Goal: Information Seeking & Learning: Learn about a topic

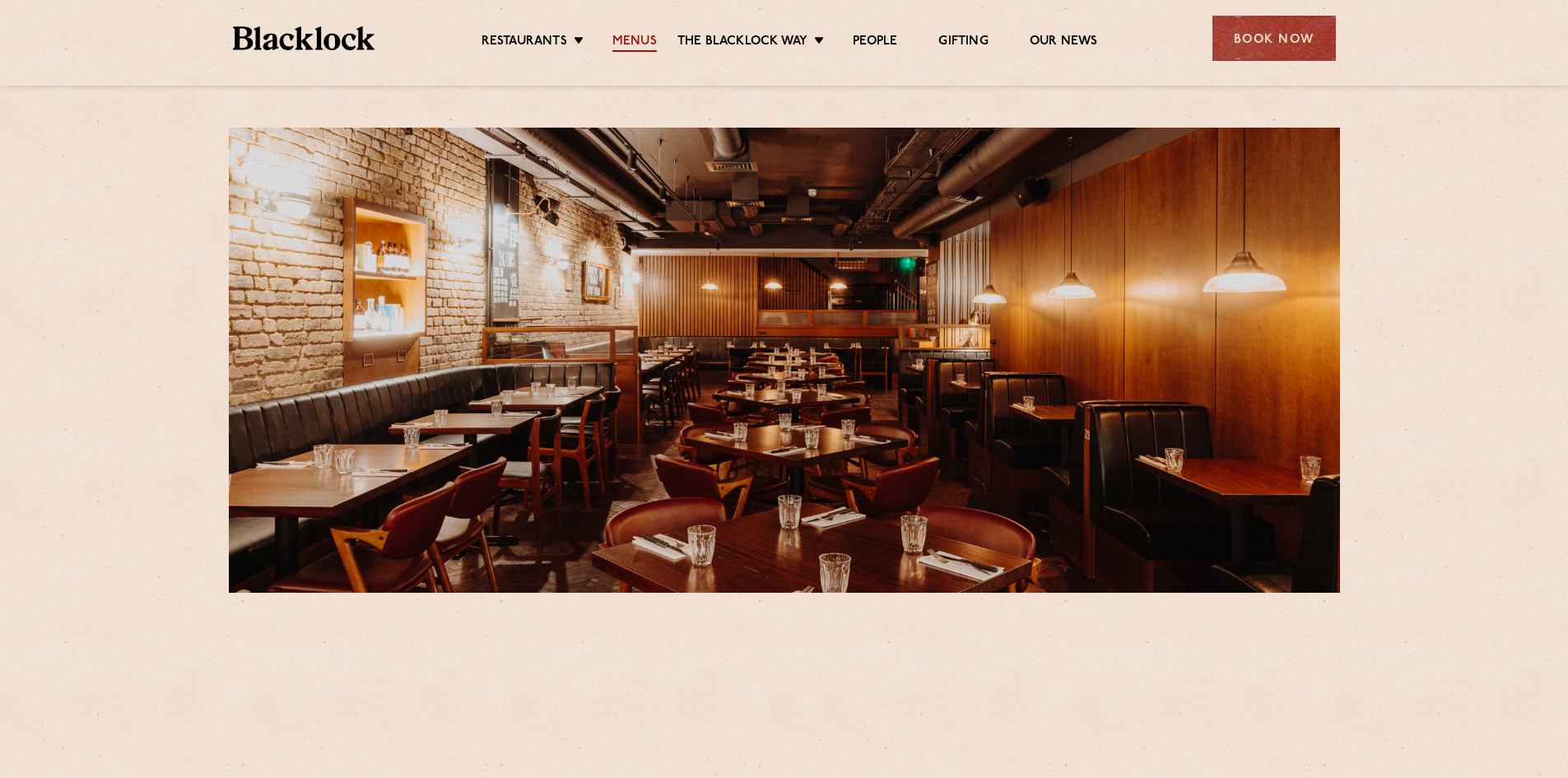
drag, startPoint x: 0, startPoint y: 0, endPoint x: 637, endPoint y: 40, distance: 638.3
click at [637, 40] on link "Menus" at bounding box center [635, 43] width 44 height 18
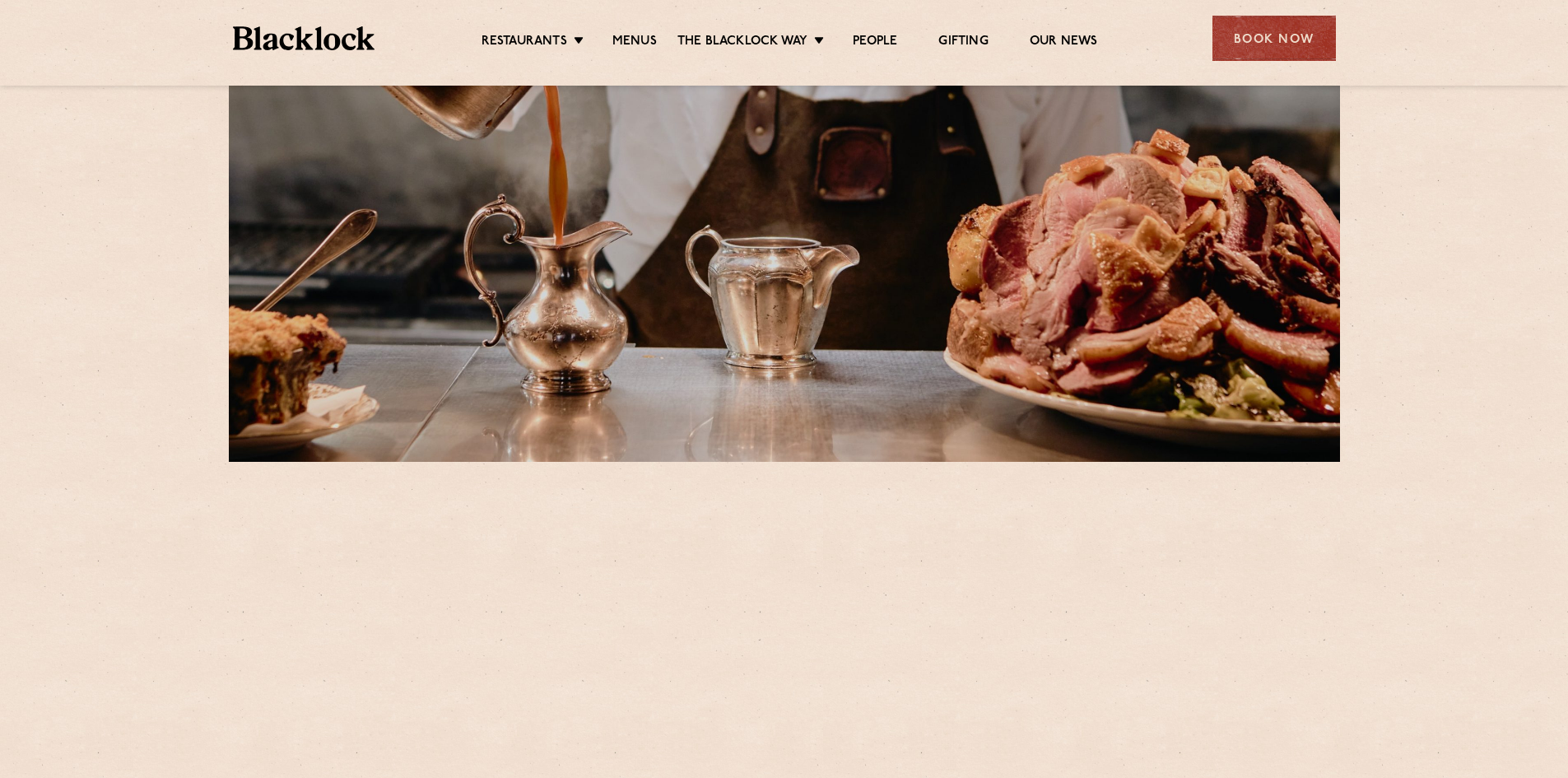
scroll to position [412, 0]
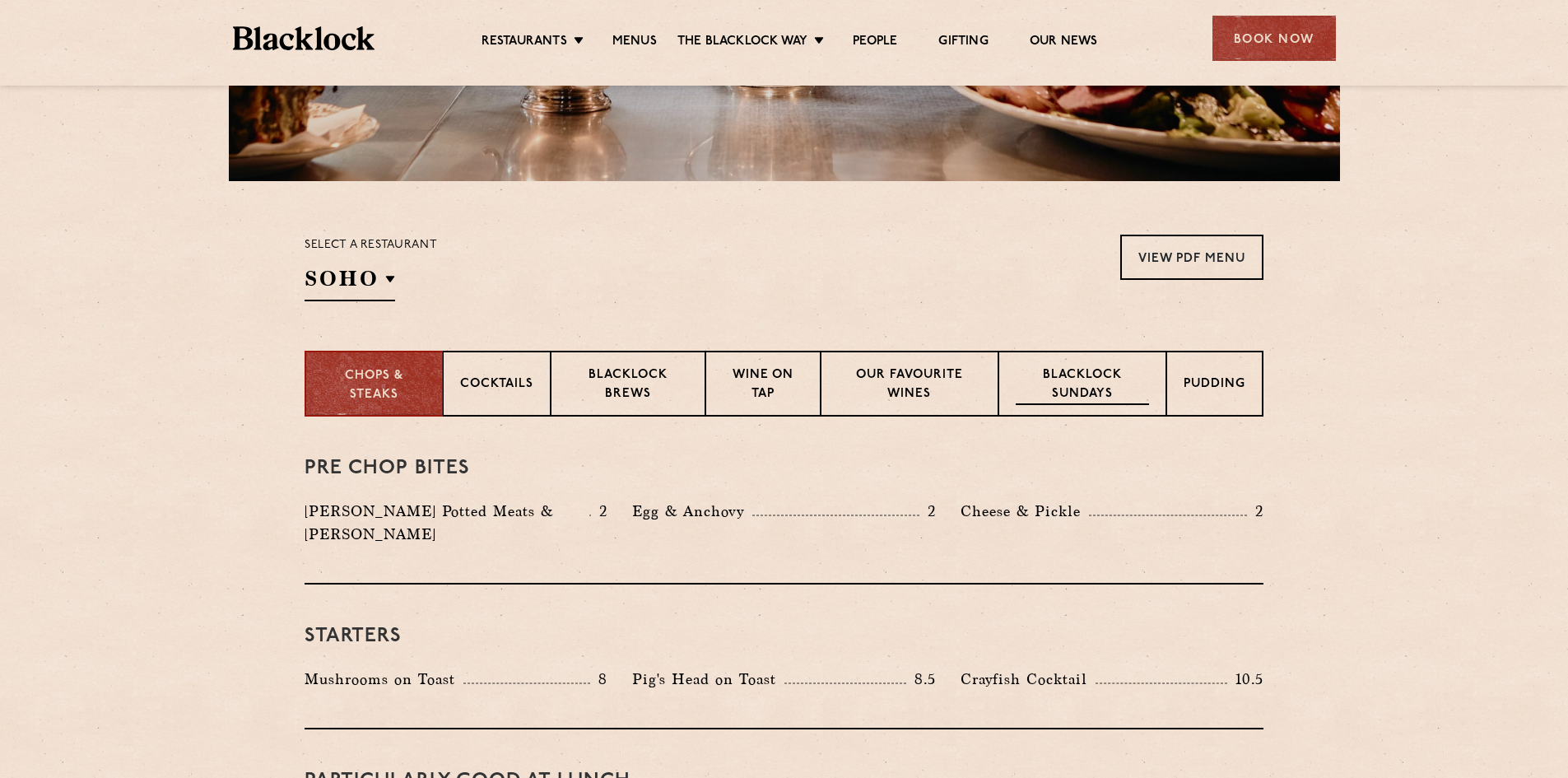
click at [1053, 398] on p "Blacklock Sundays" at bounding box center [1082, 386] width 133 height 39
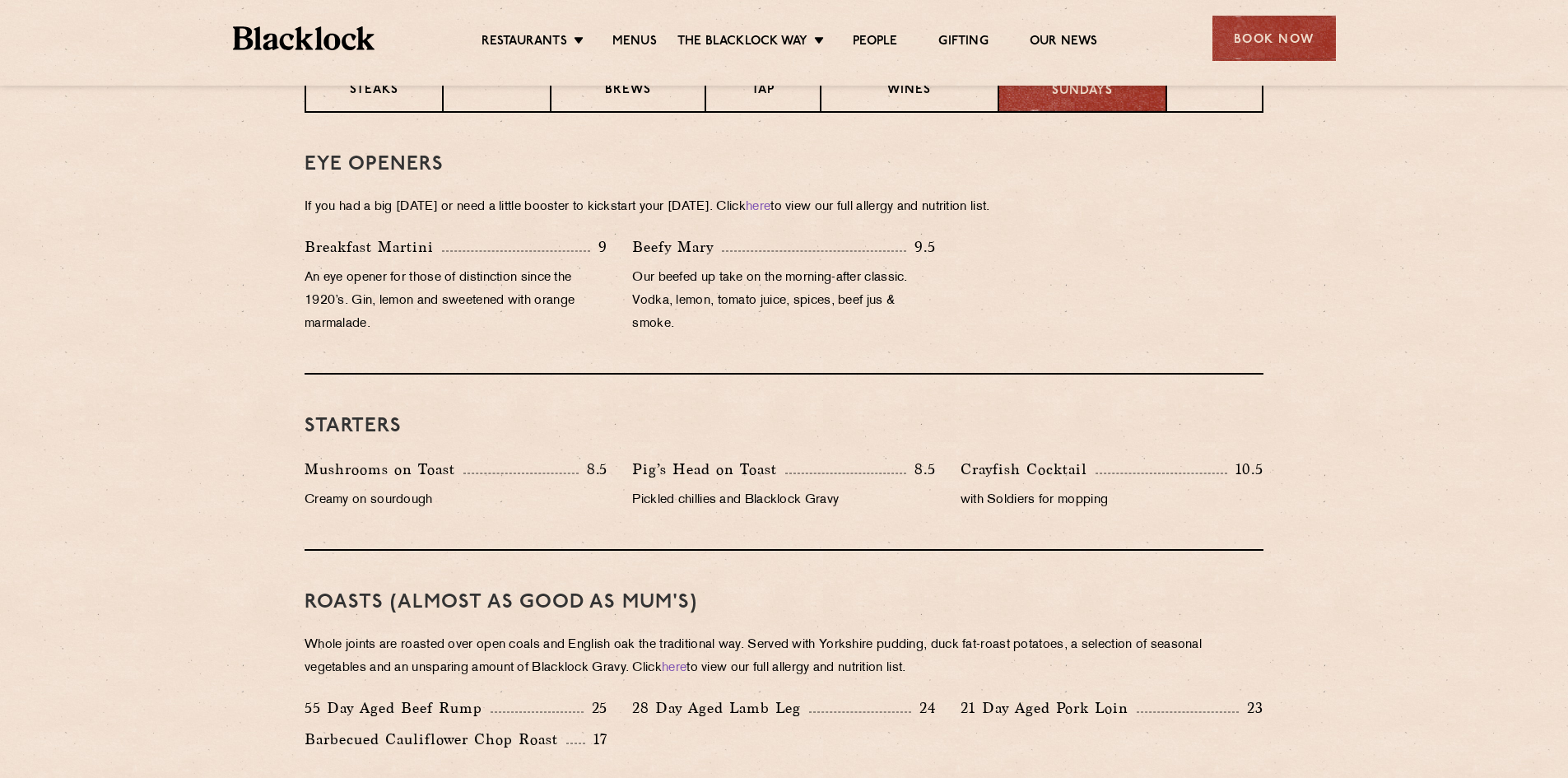
scroll to position [742, 0]
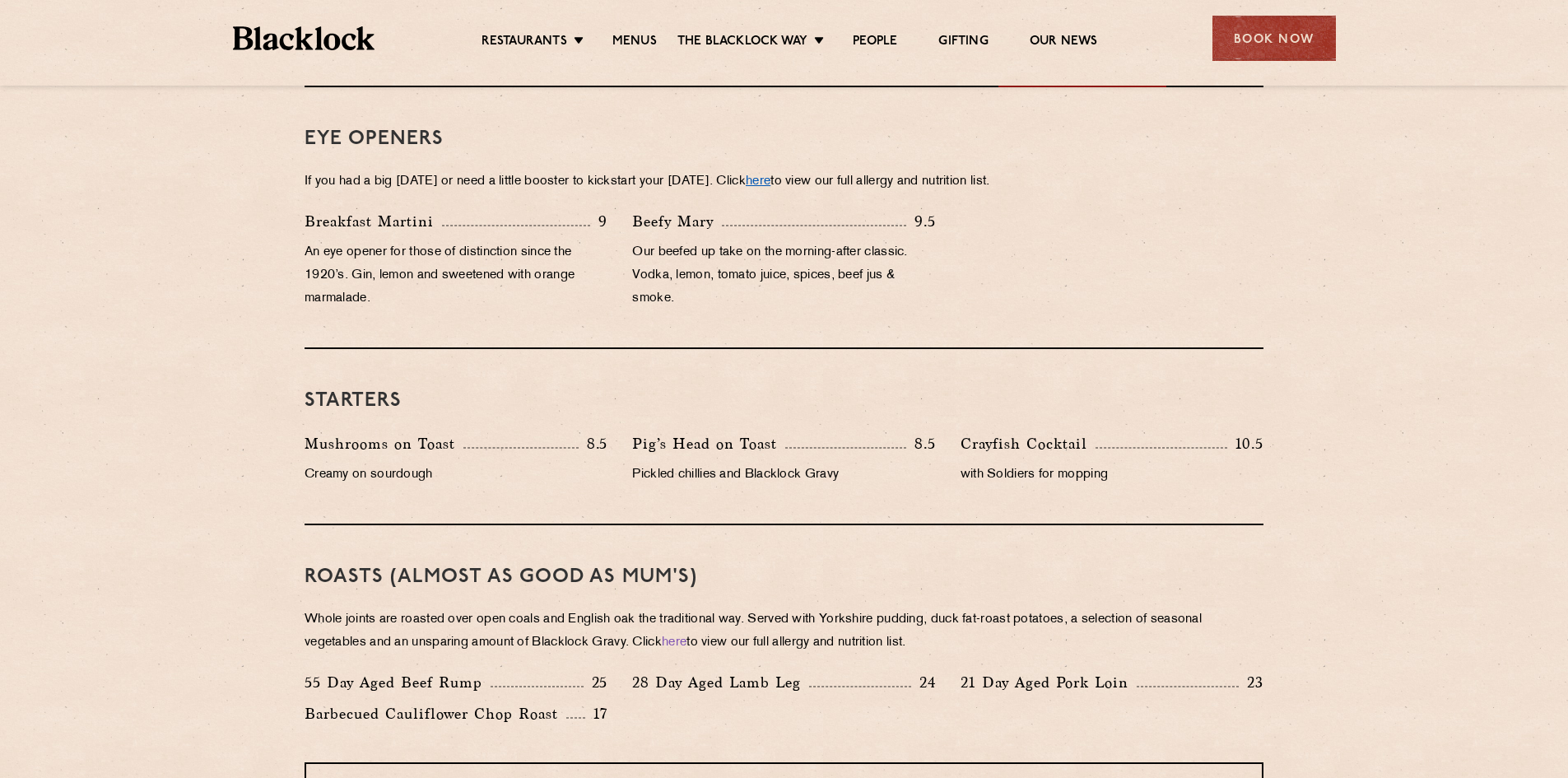
click at [771, 178] on link "here" at bounding box center [758, 182] width 25 height 12
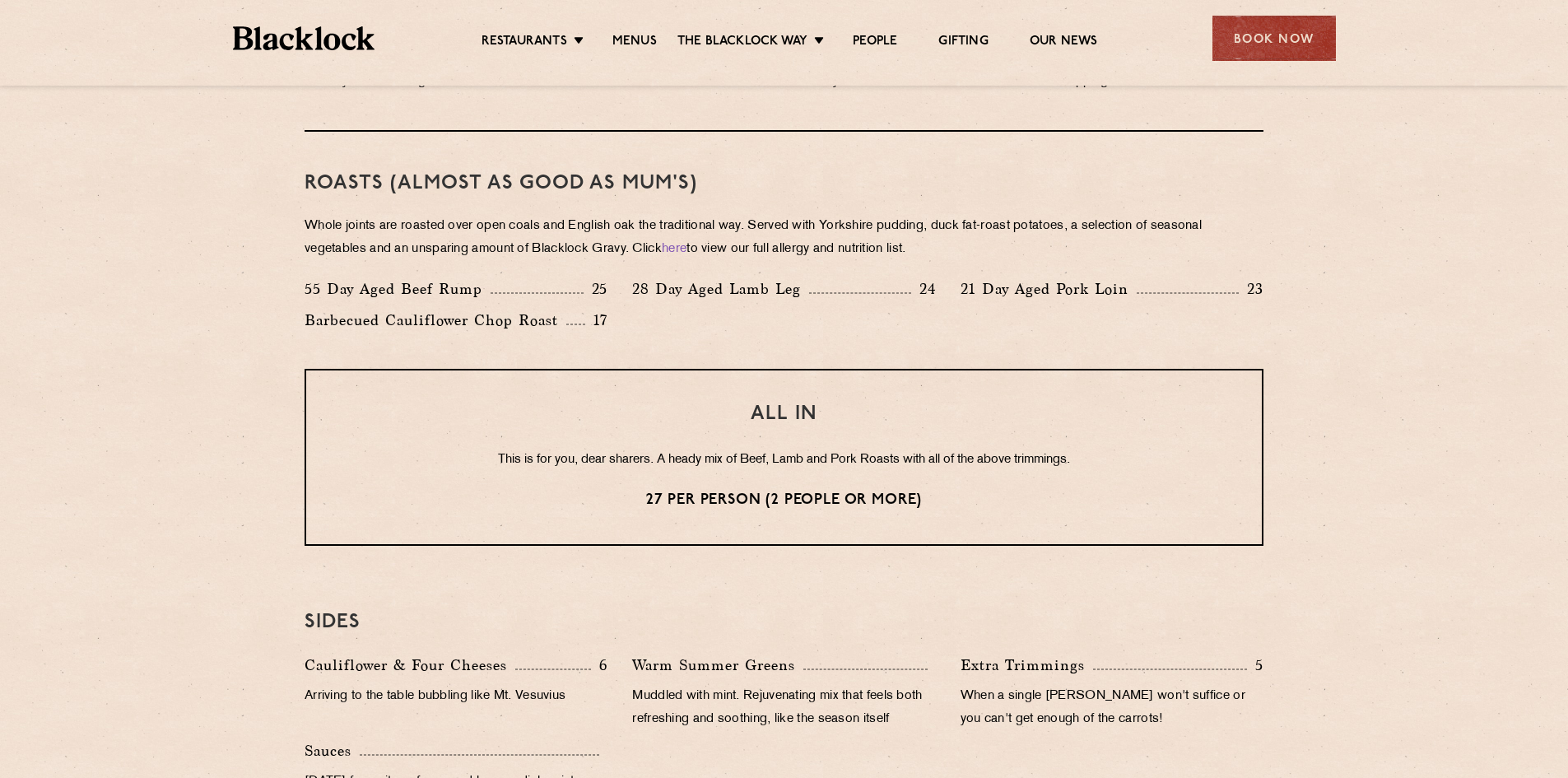
scroll to position [1153, 0]
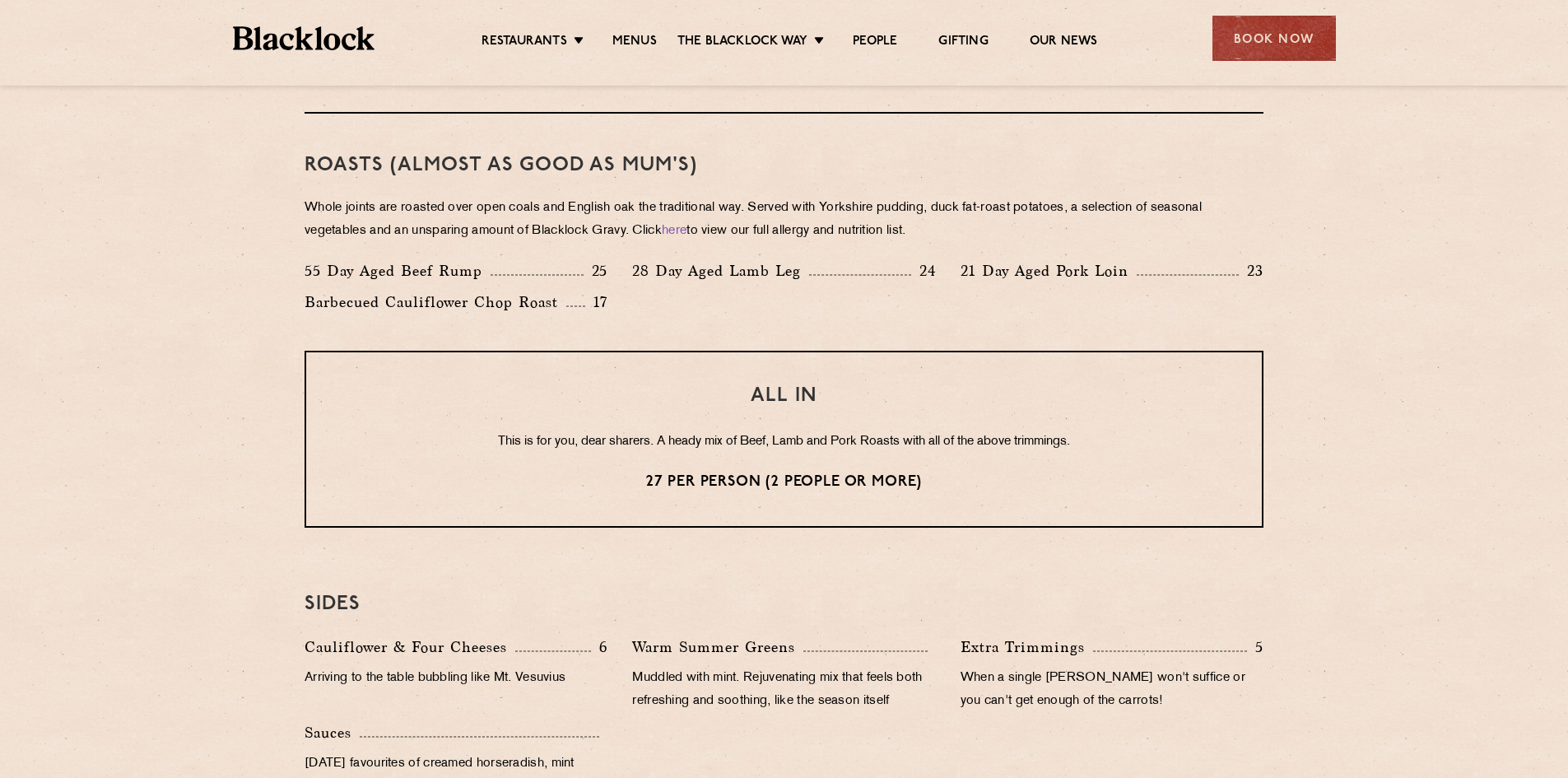
click at [470, 273] on p "55 Day Aged Beef Rump" at bounding box center [398, 271] width 186 height 23
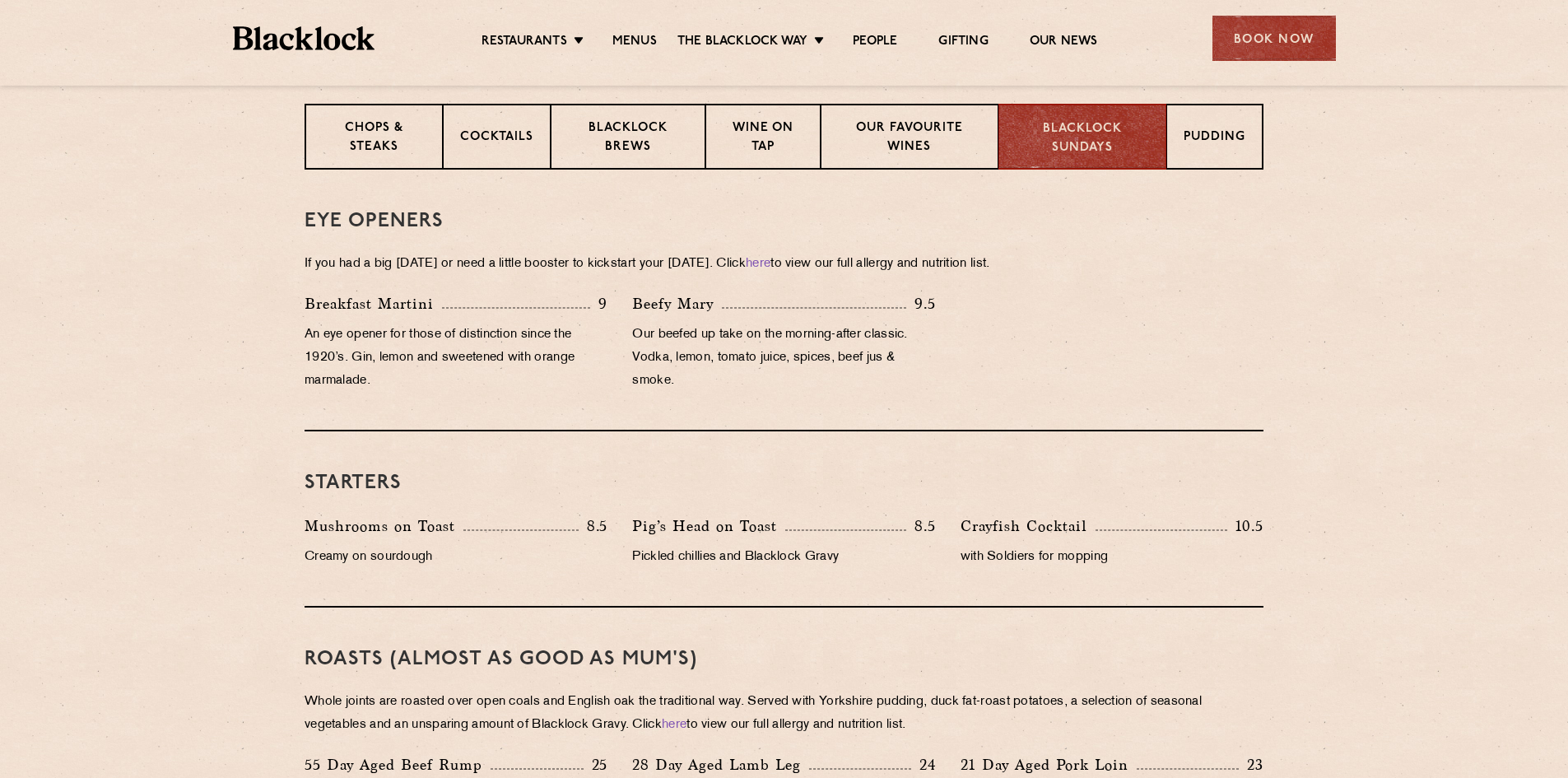
scroll to position [83, 0]
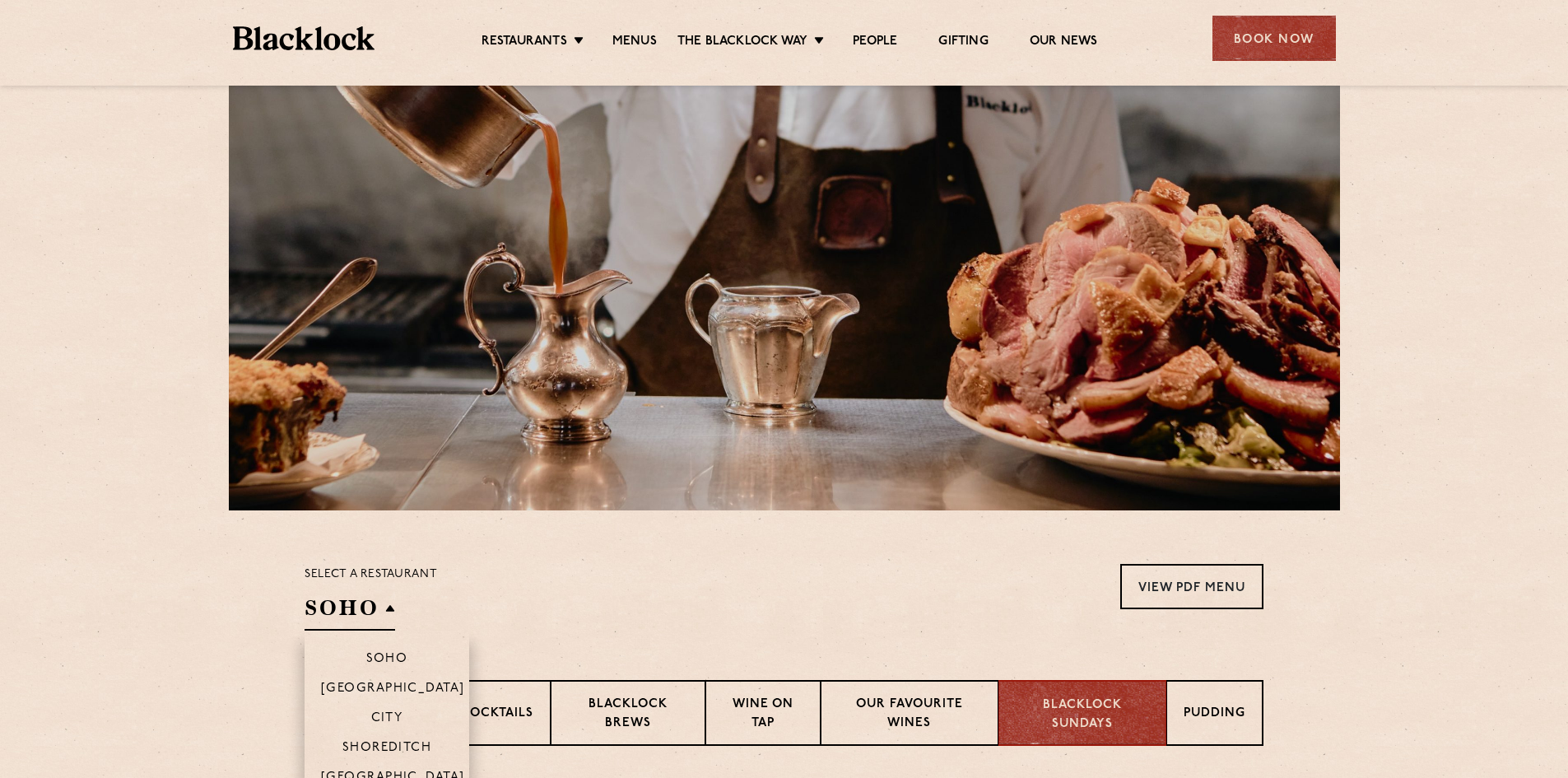
click at [370, 613] on h2 "SOHO" at bounding box center [350, 613] width 91 height 37
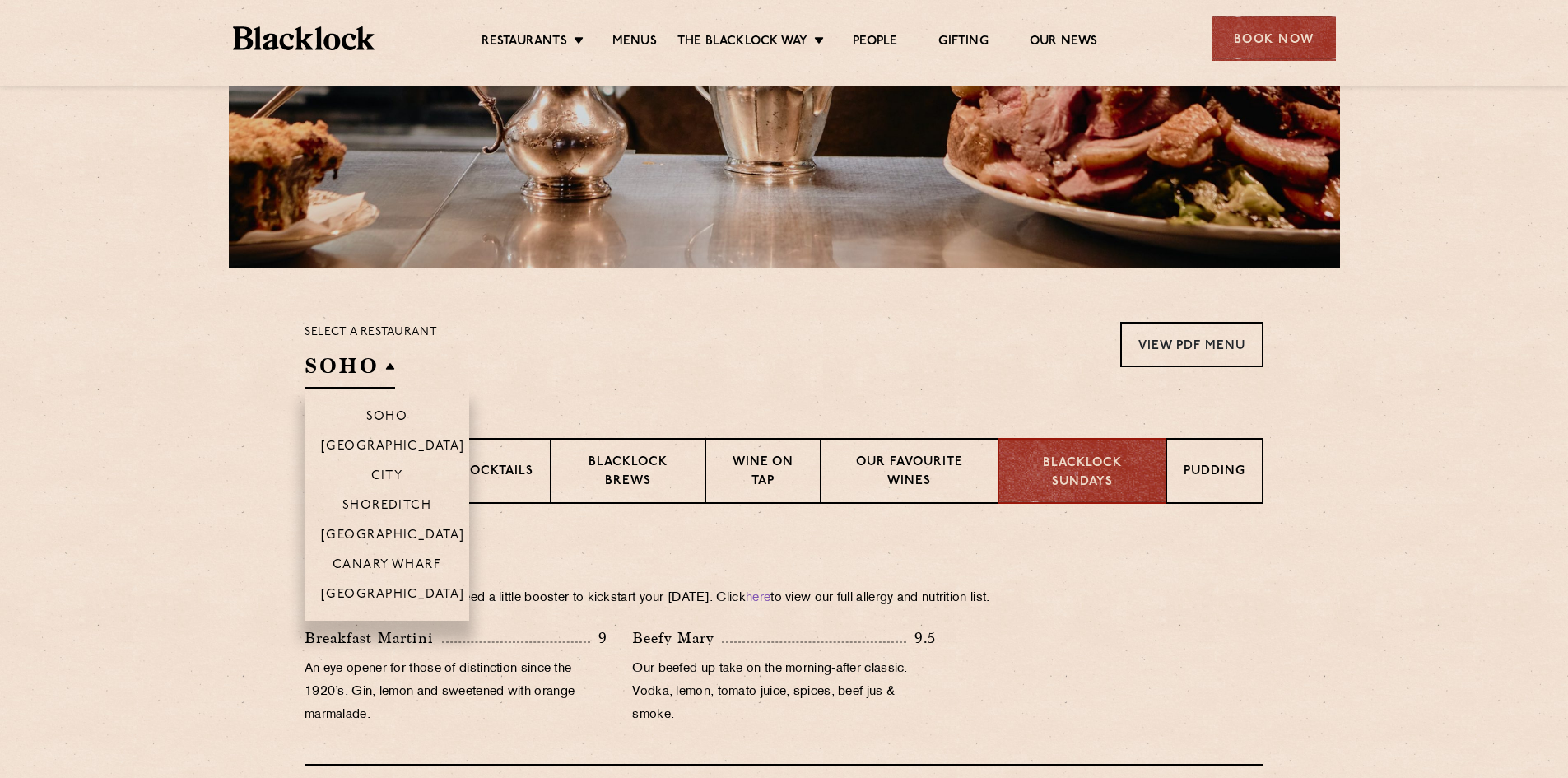
scroll to position [329, 0]
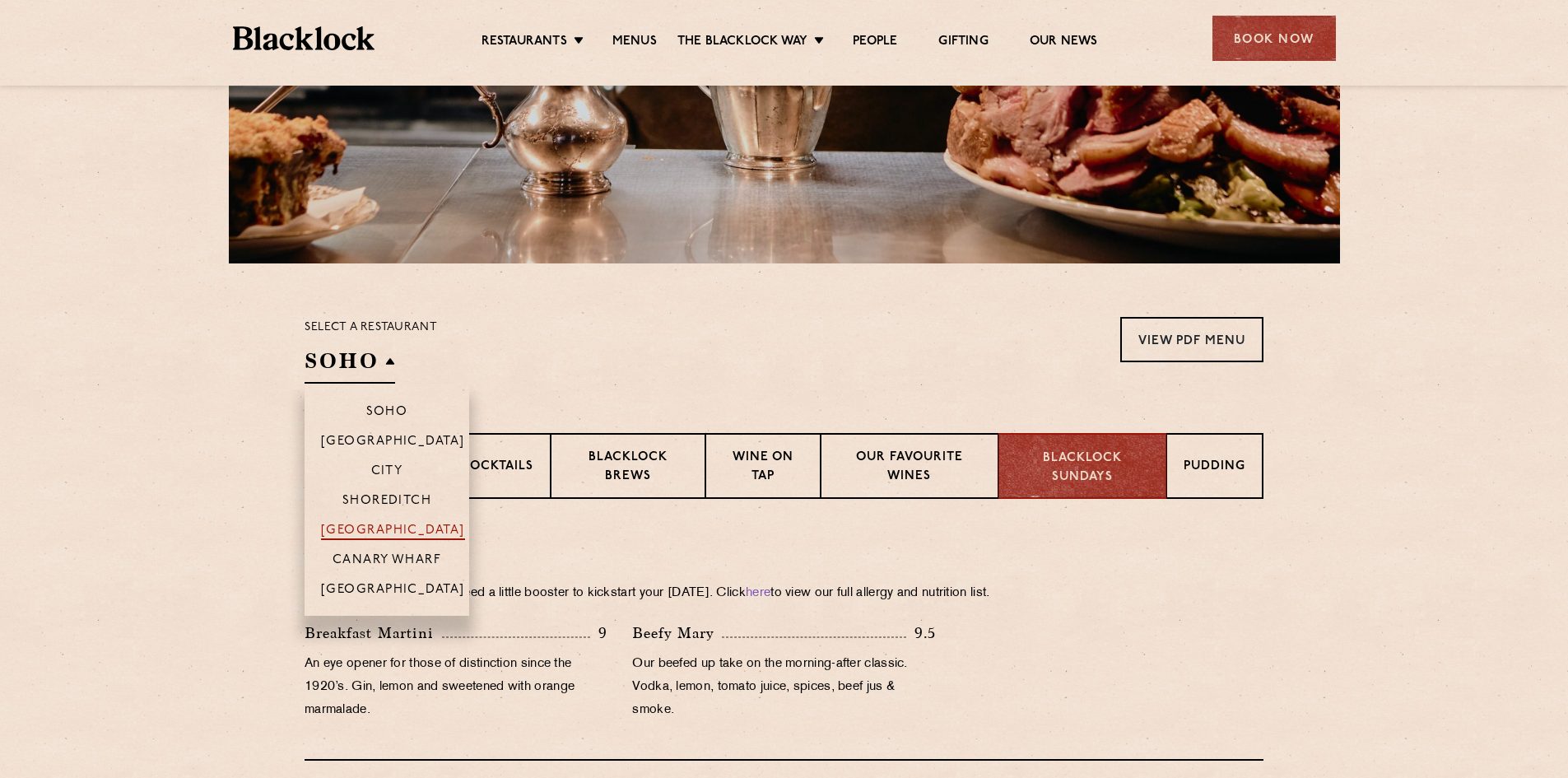
click at [411, 525] on p "[GEOGRAPHIC_DATA]" at bounding box center [393, 532] width 144 height 17
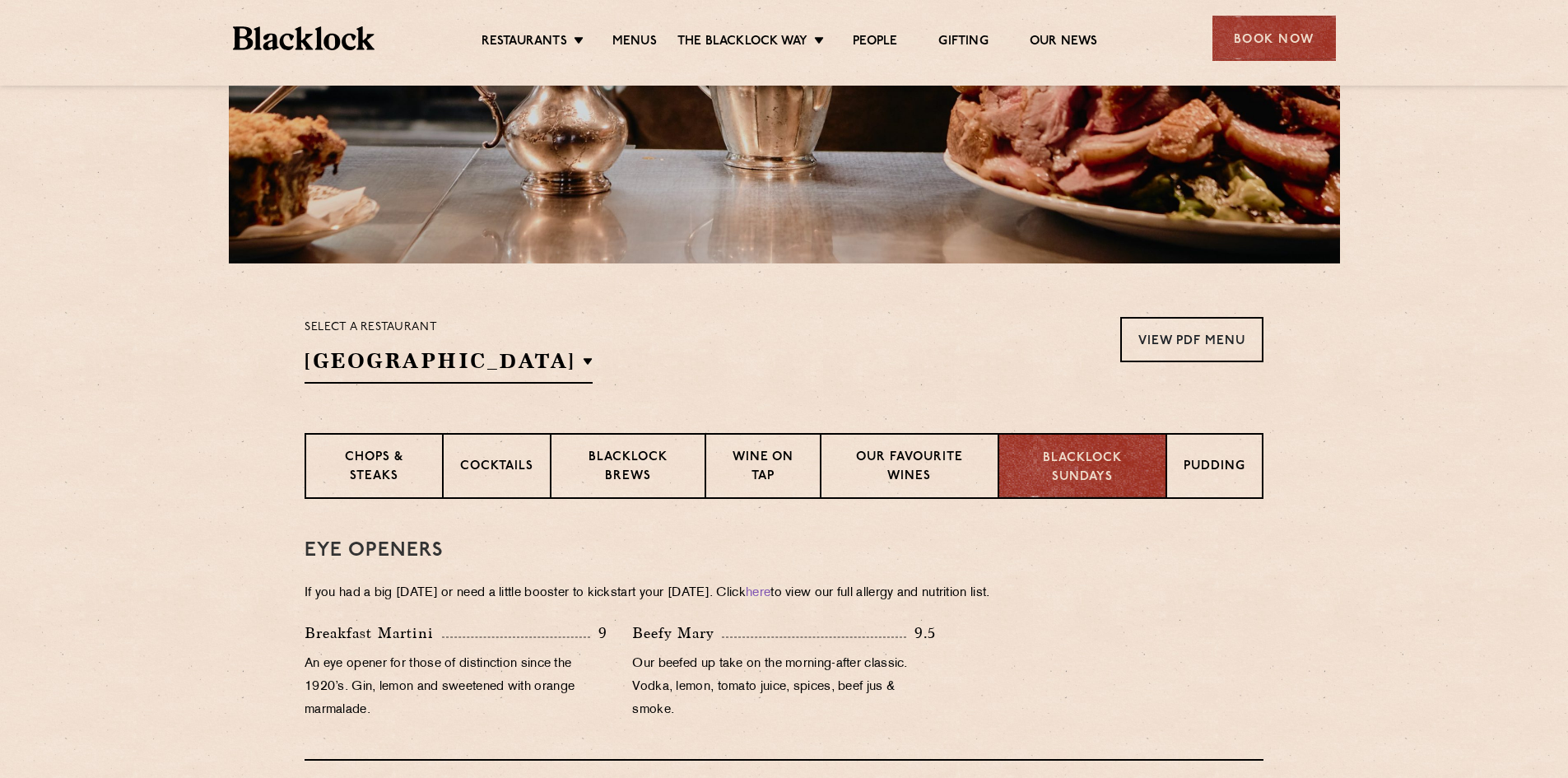
click at [1081, 453] on p "Blacklock Sundays" at bounding box center [1082, 468] width 133 height 37
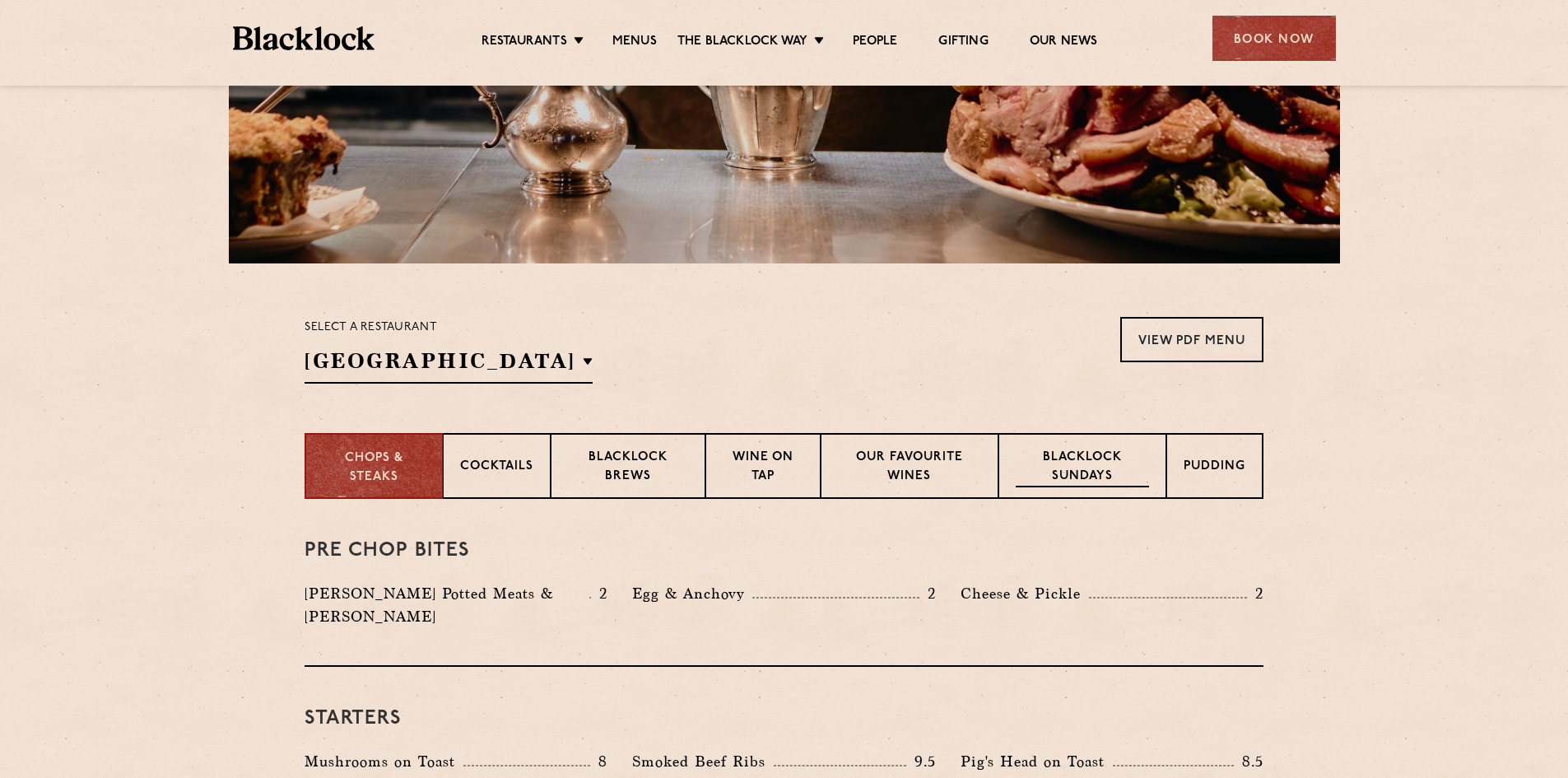
click at [1085, 438] on div "Blacklock Sundays" at bounding box center [1082, 466] width 168 height 66
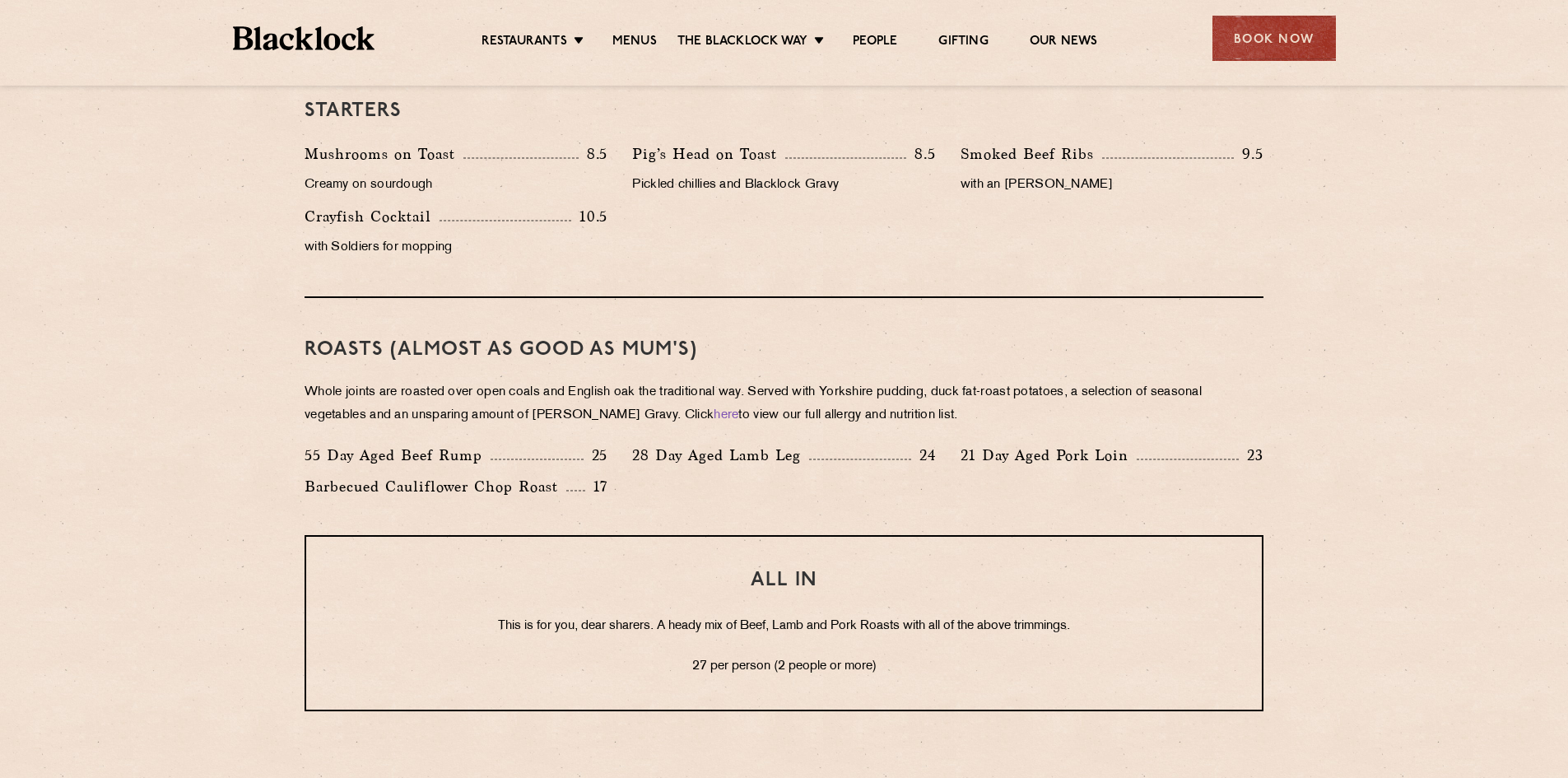
scroll to position [1070, 0]
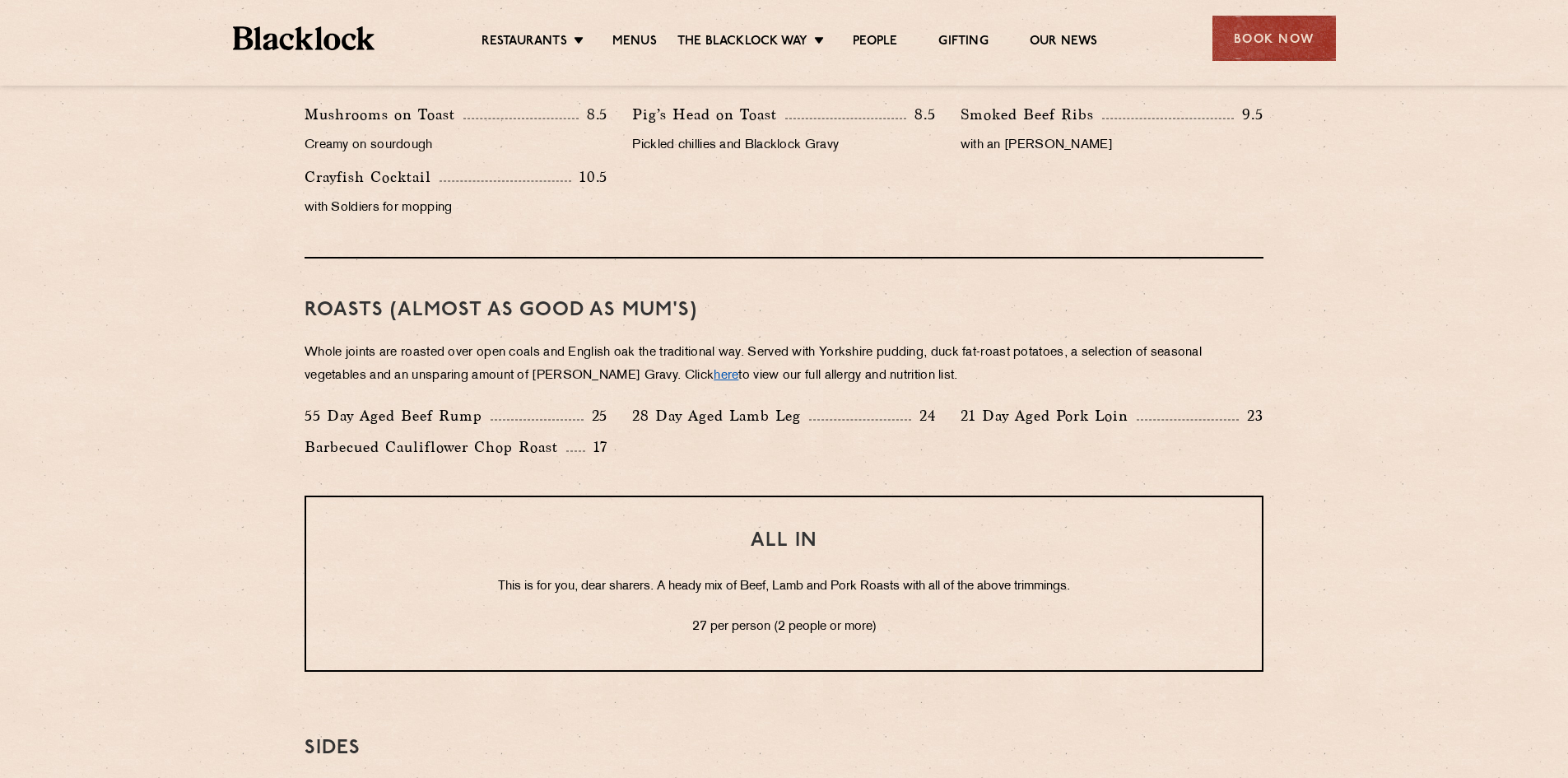
click at [714, 378] on link "here" at bounding box center [726, 376] width 25 height 12
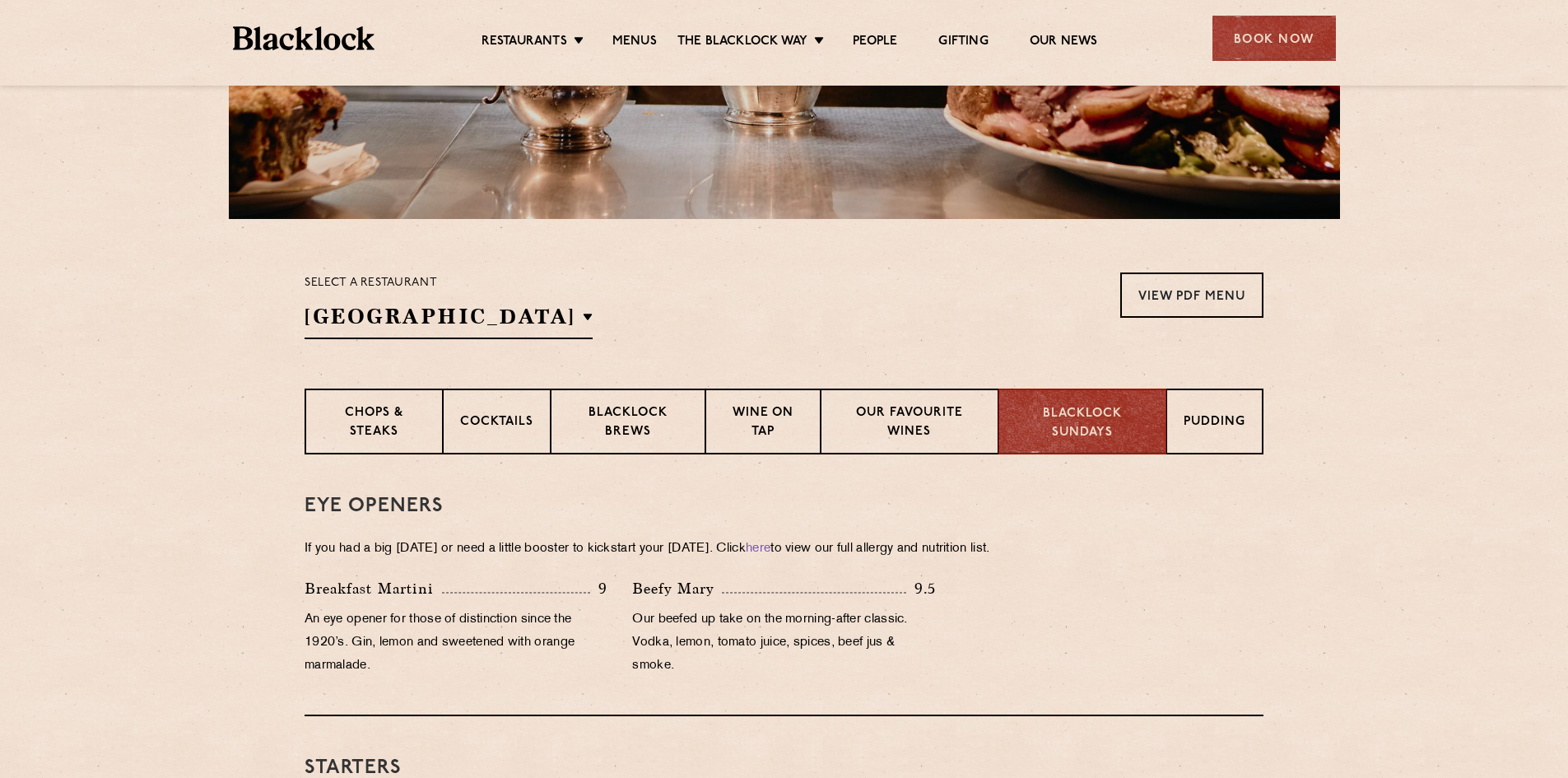
scroll to position [329, 0]
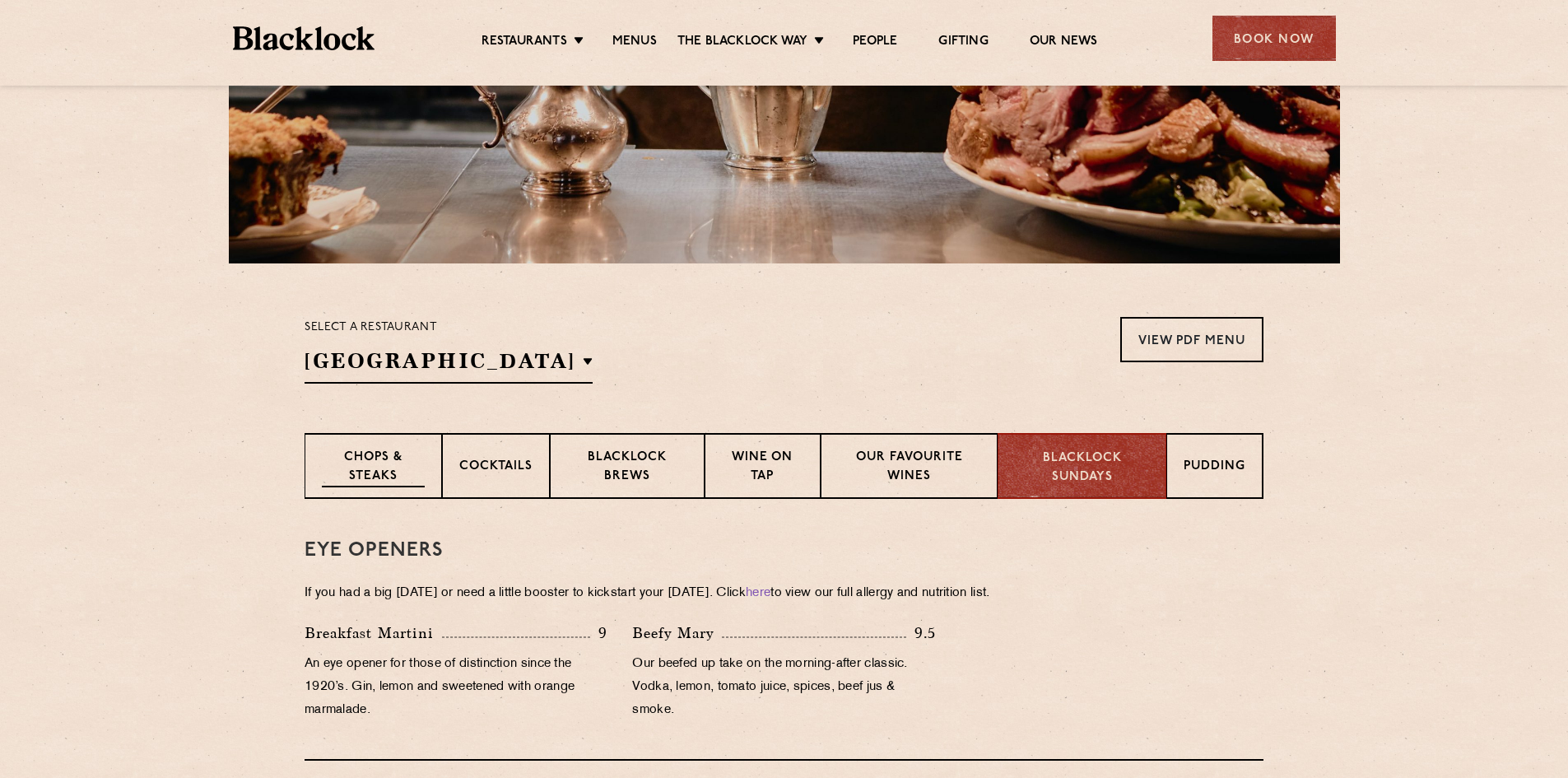
click at [413, 470] on p "Chops & Steaks" at bounding box center [374, 468] width 103 height 39
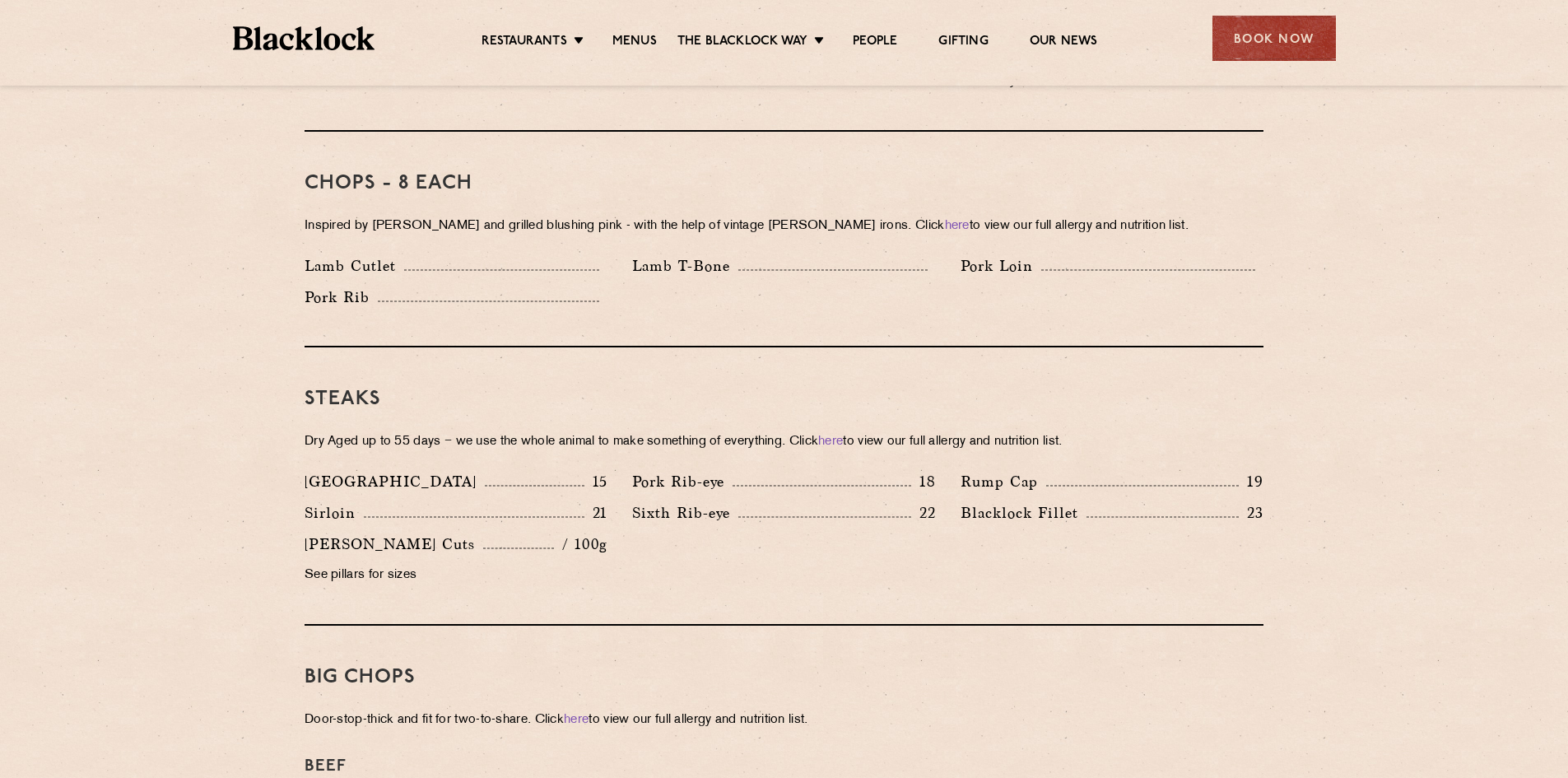
scroll to position [1318, 0]
